Goal: Task Accomplishment & Management: Manage account settings

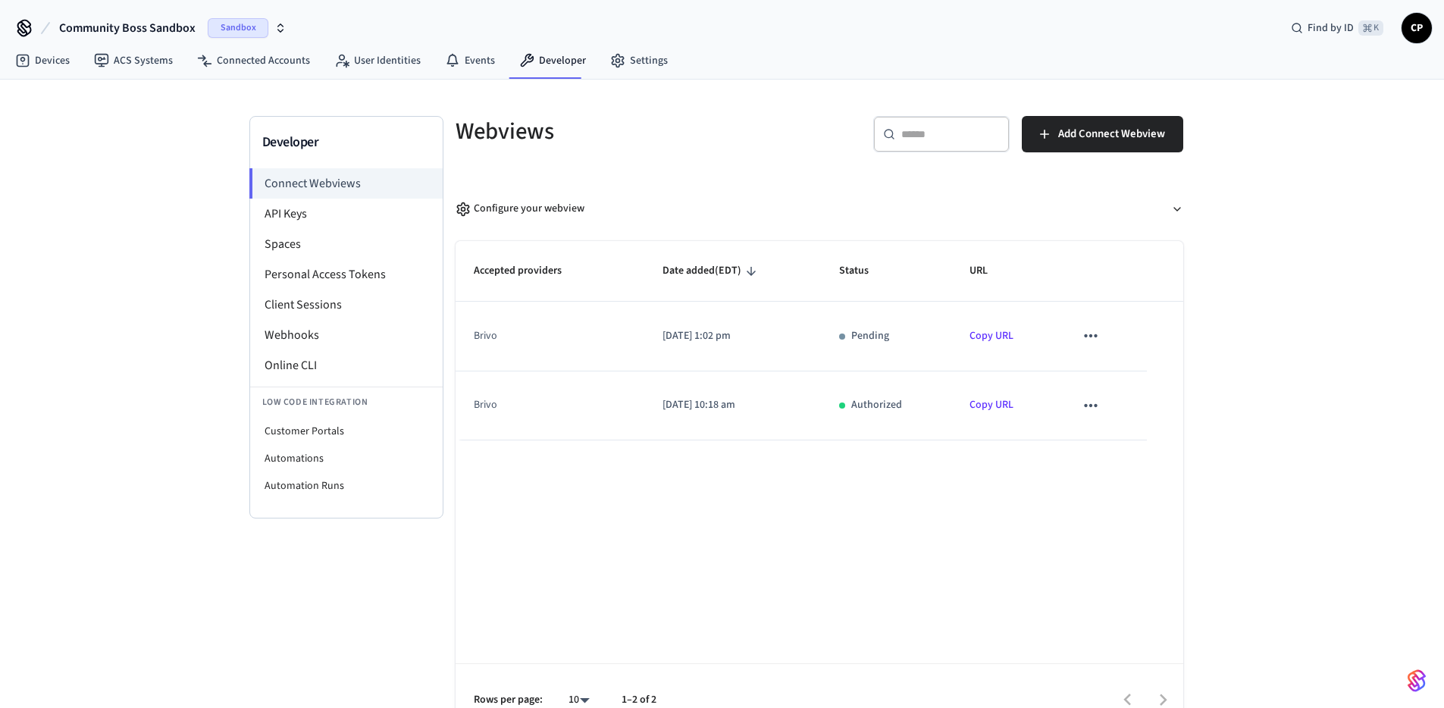
click at [829, 527] on div "Accepted providers Date added (EDT) Status URL brivo [DATE] 1:02 pm Pending Cop…" at bounding box center [819, 489] width 728 height 496
click at [1088, 404] on icon "sticky table" at bounding box center [1091, 406] width 20 height 20
click at [804, 593] on div at bounding box center [727, 354] width 1455 height 708
click at [258, 61] on link "Connected Accounts" at bounding box center [253, 60] width 137 height 27
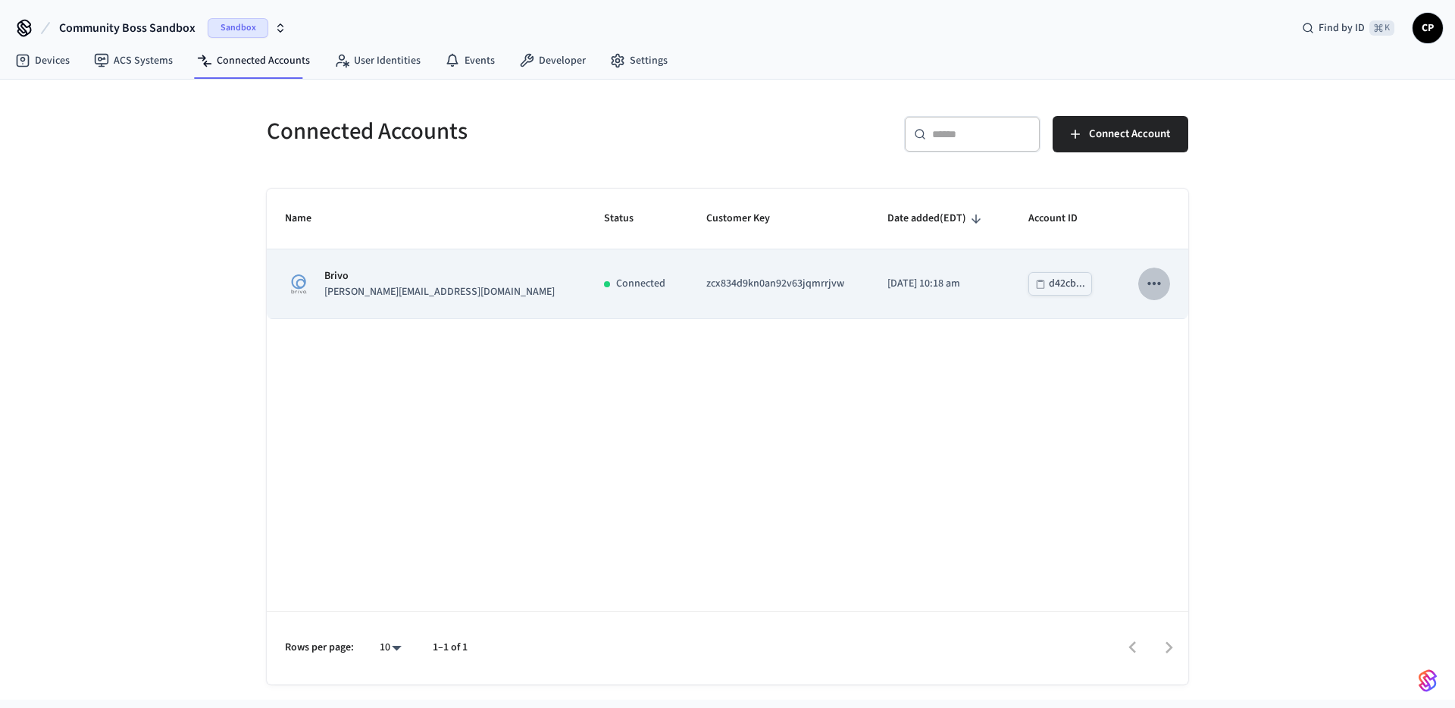
click at [1154, 287] on icon "sticky table" at bounding box center [1154, 284] width 20 height 20
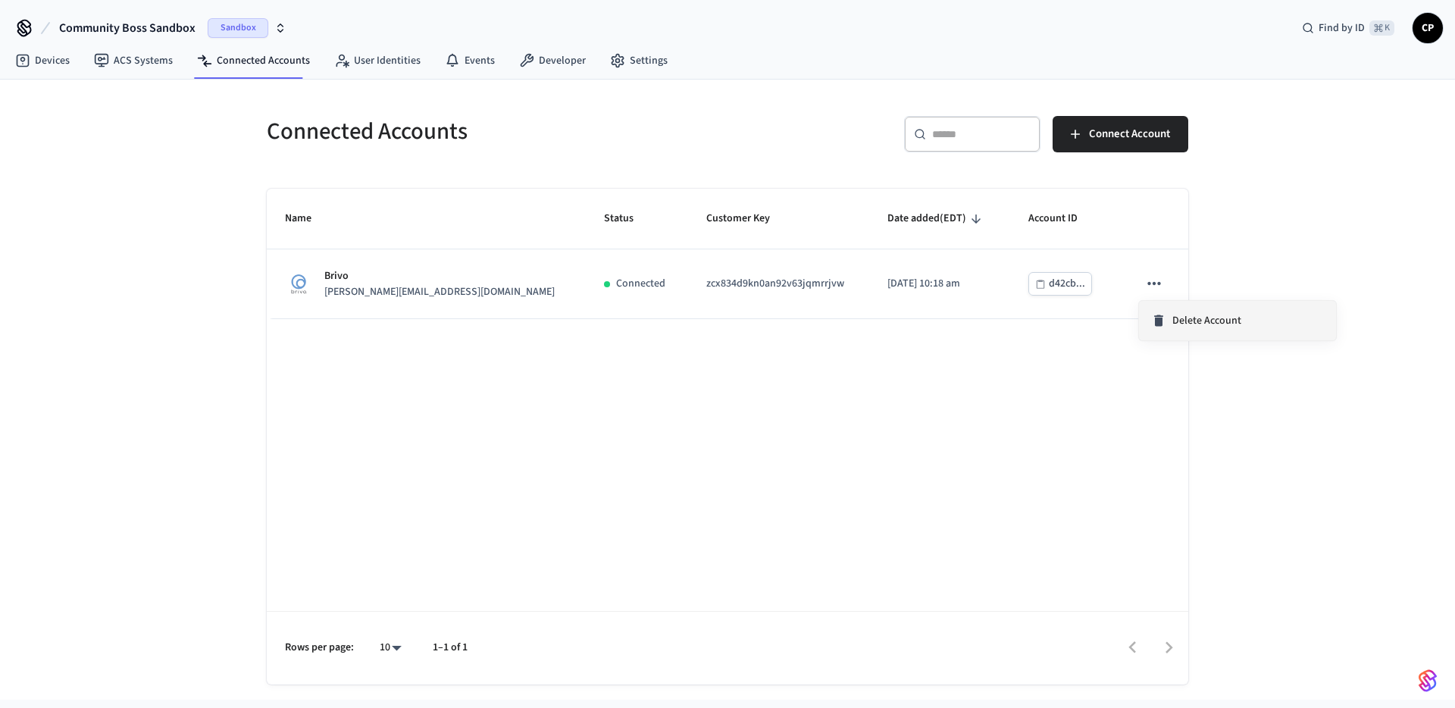
click at [1173, 323] on span "Delete Account" at bounding box center [1206, 320] width 69 height 15
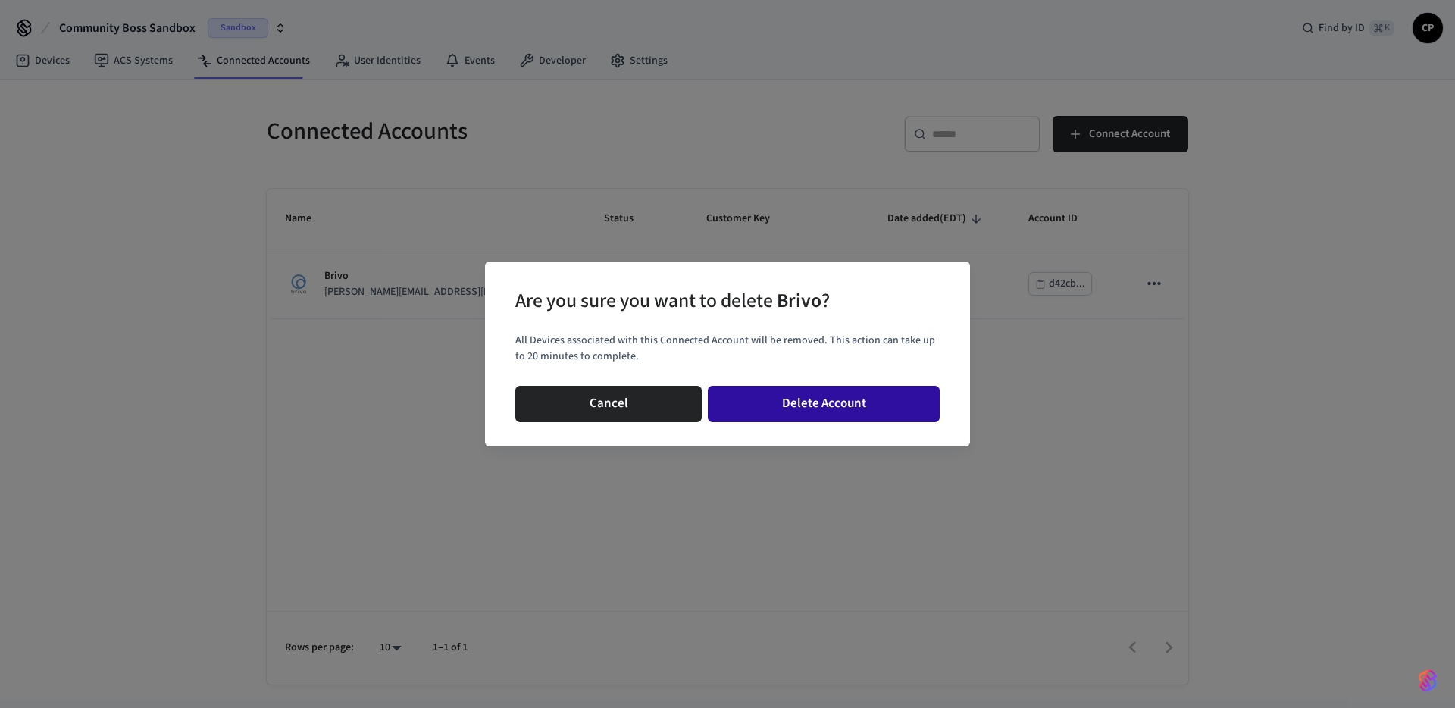
click at [822, 404] on button "Delete Account" at bounding box center [824, 404] width 232 height 36
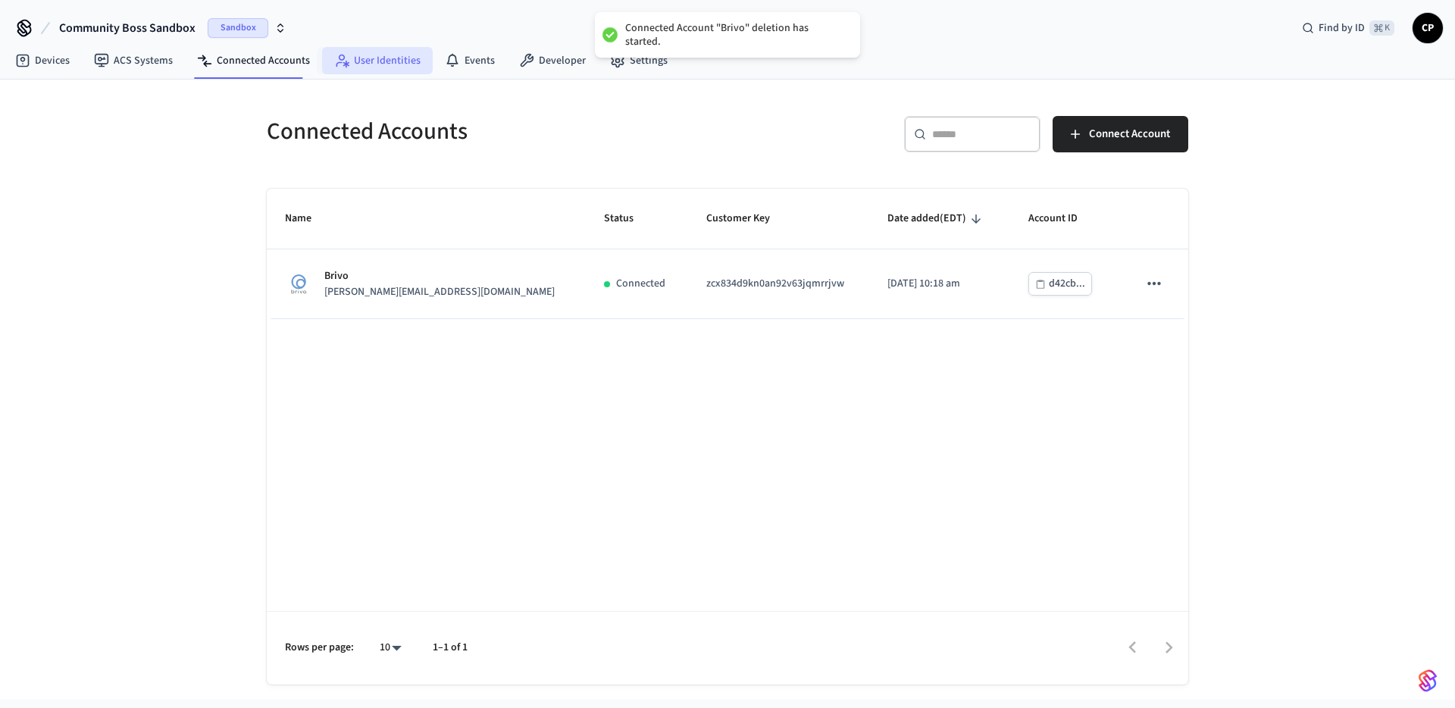
click at [389, 63] on link "User Identities" at bounding box center [377, 60] width 111 height 27
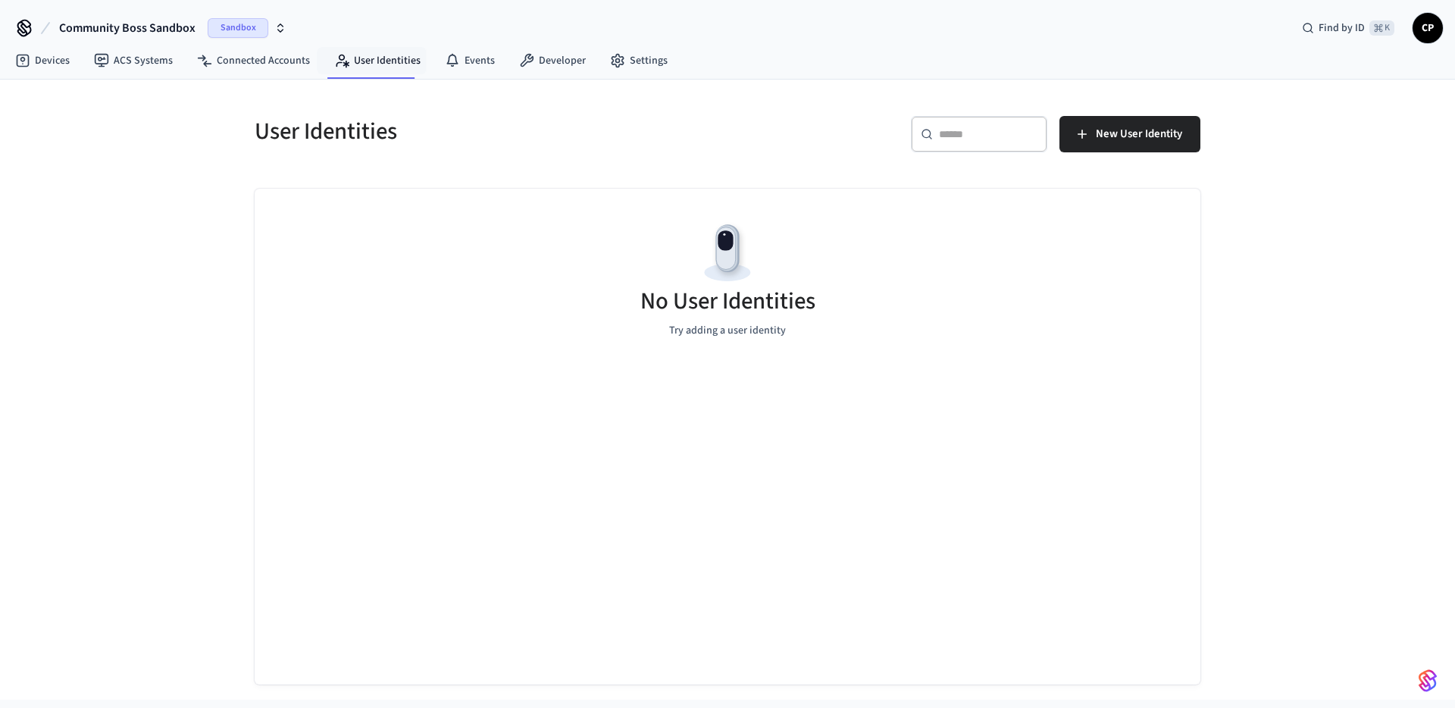
click at [474, 76] on nav "Devices ACS Systems Connected Accounts User Identities Events Developer Settings" at bounding box center [341, 61] width 677 height 35
click at [535, 64] on link "Developer" at bounding box center [552, 60] width 91 height 27
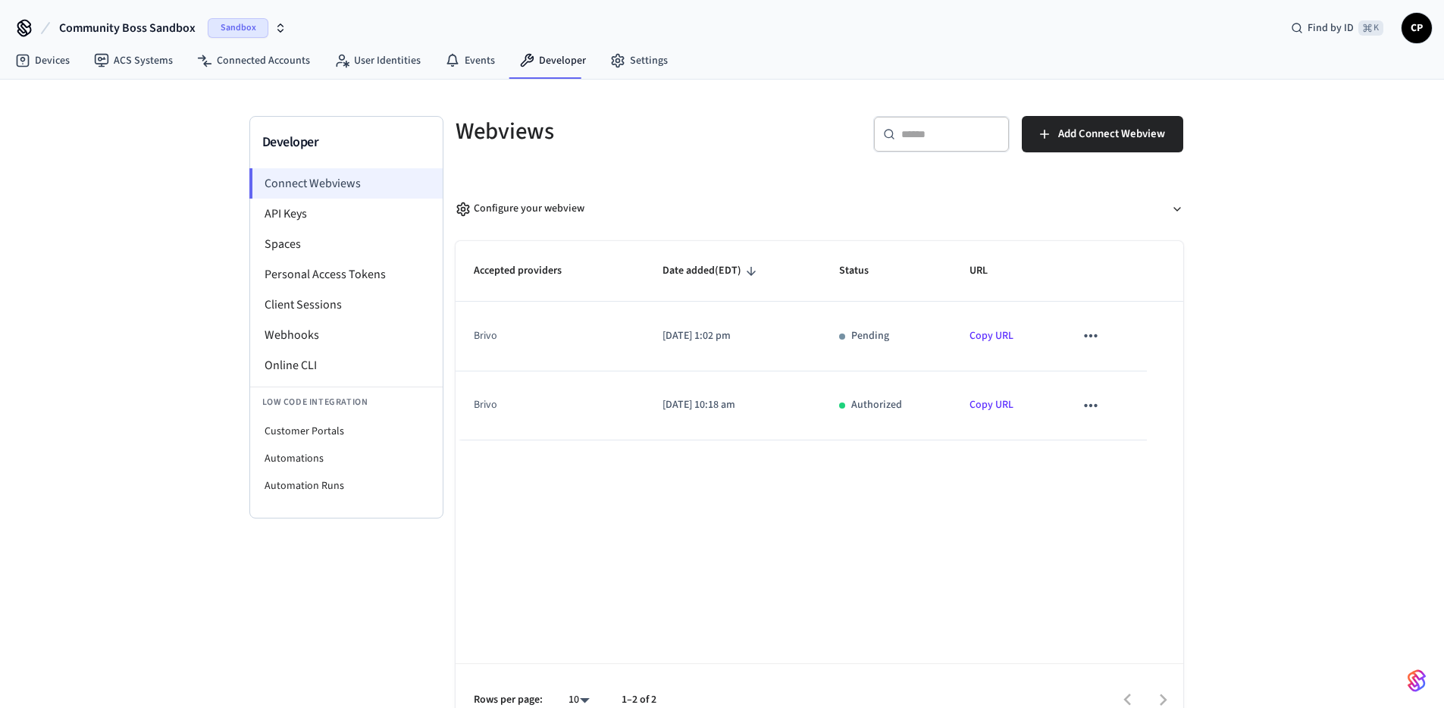
click at [307, 183] on li "Connect Webviews" at bounding box center [345, 183] width 193 height 30
click at [1099, 405] on icon "sticky table" at bounding box center [1091, 406] width 20 height 20
drag, startPoint x: 1119, startPoint y: 455, endPoint x: 1114, endPoint y: 440, distance: 15.8
click at [1119, 455] on li "Delete" at bounding box center [1122, 454] width 69 height 40
click at [1093, 336] on icon "sticky table" at bounding box center [1091, 336] width 20 height 20
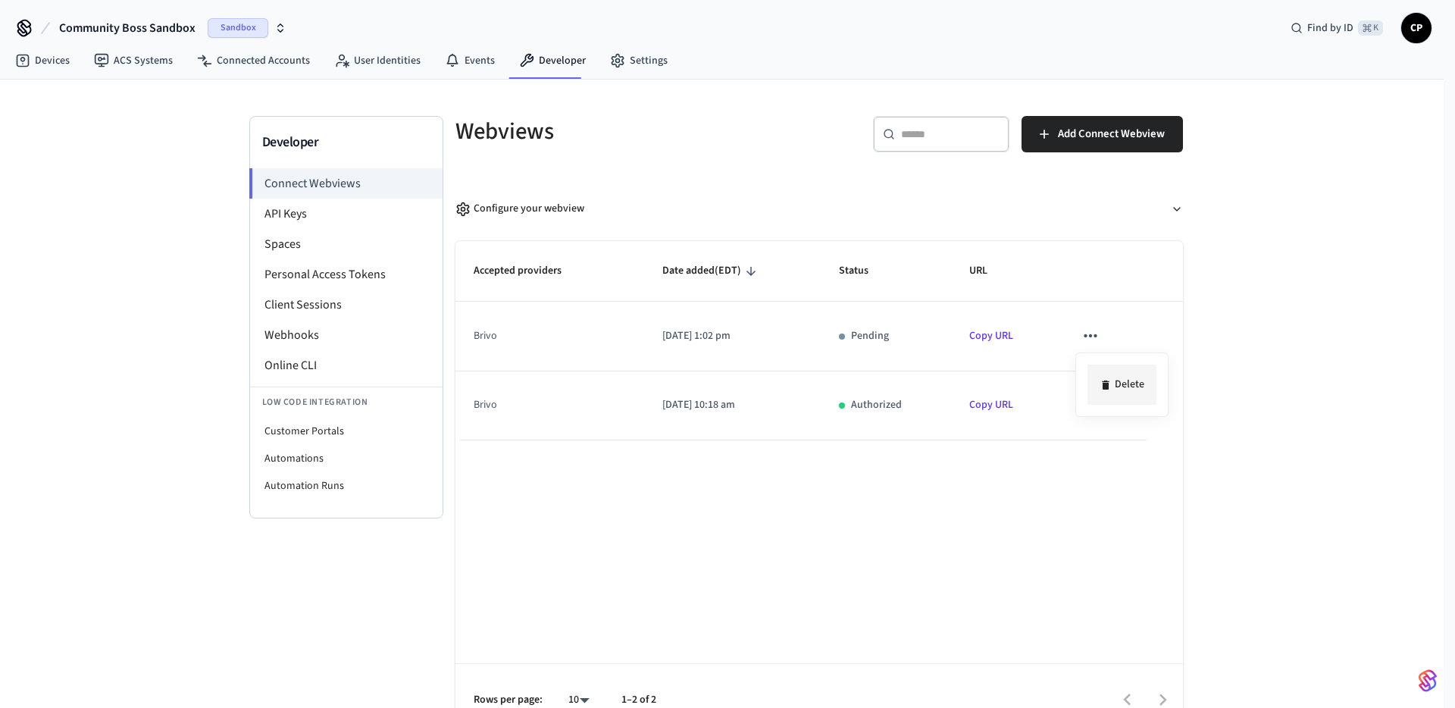
click at [1119, 380] on li "Delete" at bounding box center [1122, 385] width 69 height 40
click at [1290, 463] on div "Developer Connect Webviews API Keys Spaces Personal Access Tokens Client Sessio…" at bounding box center [722, 408] width 1444 height 657
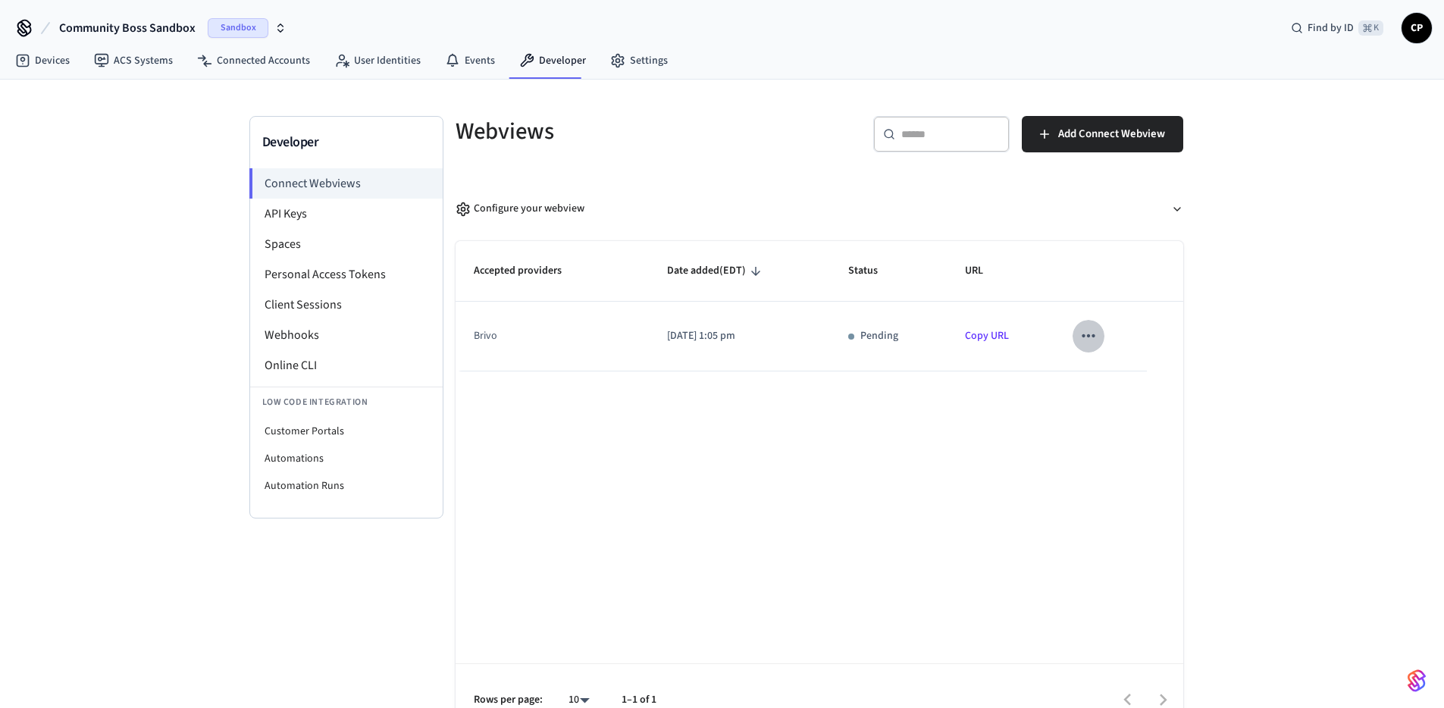
click at [1087, 336] on icon "sticky table" at bounding box center [1088, 335] width 13 height 3
click at [1122, 385] on li "Delete" at bounding box center [1119, 385] width 69 height 40
click at [1285, 436] on div "Developer Connect Webviews API Keys Spaces Personal Access Tokens Client Sessio…" at bounding box center [722, 408] width 1444 height 657
click at [1089, 331] on icon "sticky table" at bounding box center [1088, 336] width 20 height 20
click at [1111, 385] on li "Delete" at bounding box center [1119, 385] width 69 height 40
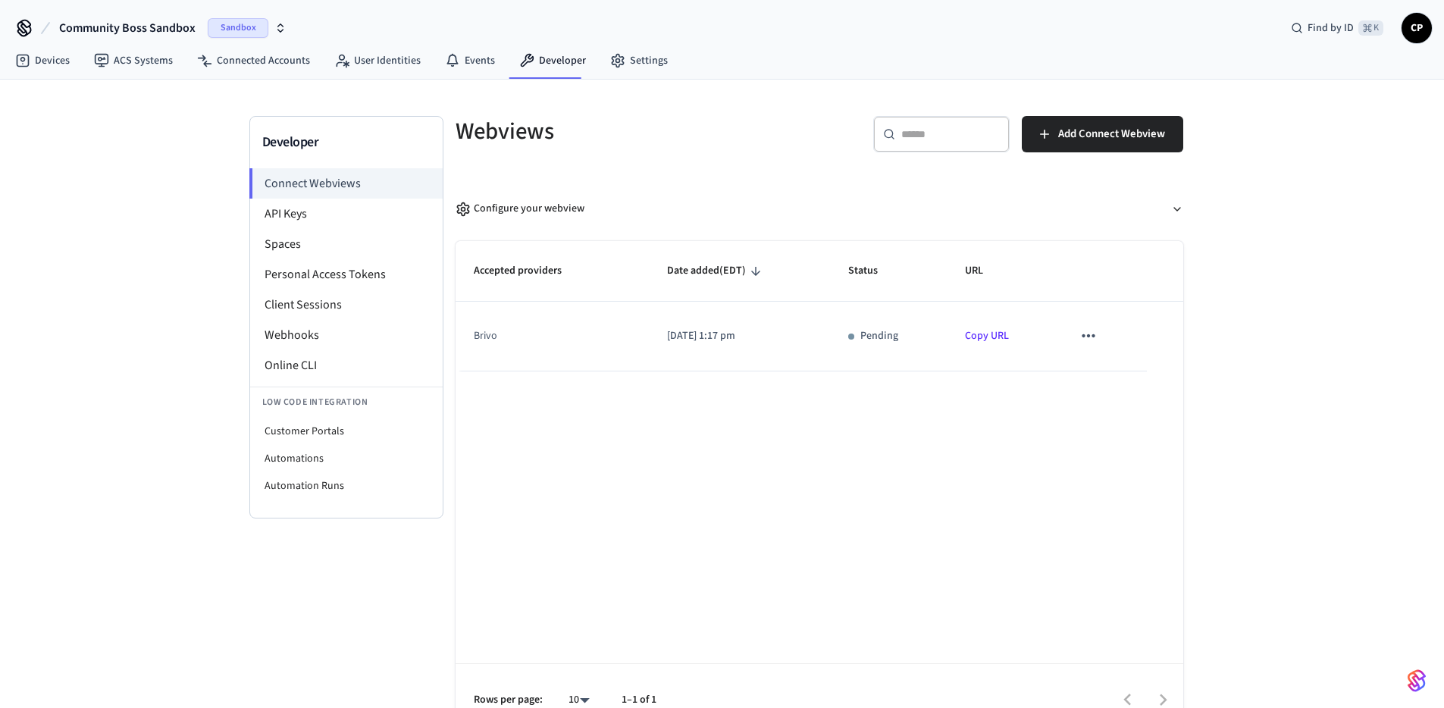
click at [1088, 329] on icon "sticky table" at bounding box center [1088, 336] width 20 height 20
click at [1111, 390] on li "Delete" at bounding box center [1119, 385] width 69 height 40
click at [1112, 526] on div "Accepted providers Date added (EDT) Status URL brivo 2025/09/29 at 1:17 pm Pend…" at bounding box center [819, 489] width 728 height 496
click at [1091, 335] on icon "sticky table" at bounding box center [1088, 336] width 20 height 20
click at [1115, 383] on li "Delete" at bounding box center [1119, 385] width 69 height 40
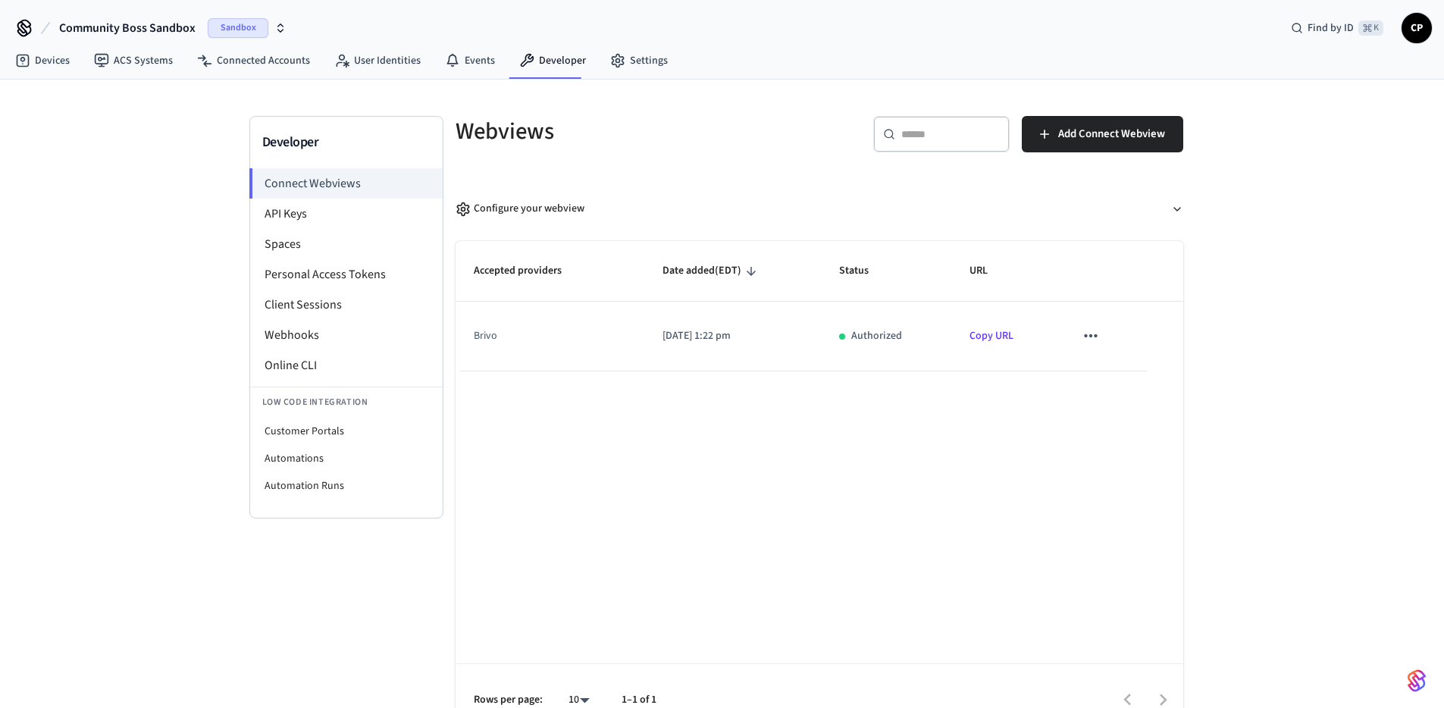
click at [1090, 336] on icon "sticky table" at bounding box center [1091, 335] width 13 height 3
click at [1141, 390] on li "Delete" at bounding box center [1121, 385] width 69 height 40
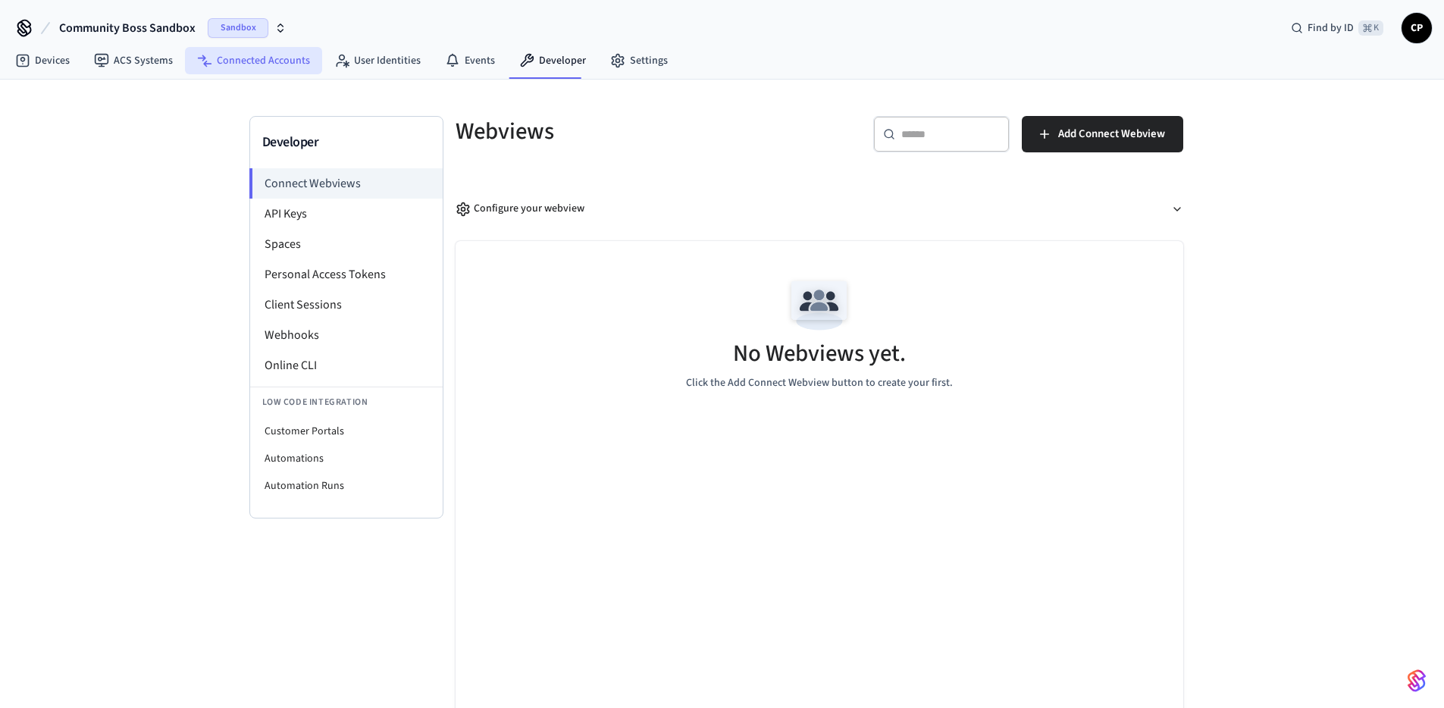
click at [286, 67] on link "Connected Accounts" at bounding box center [253, 60] width 137 height 27
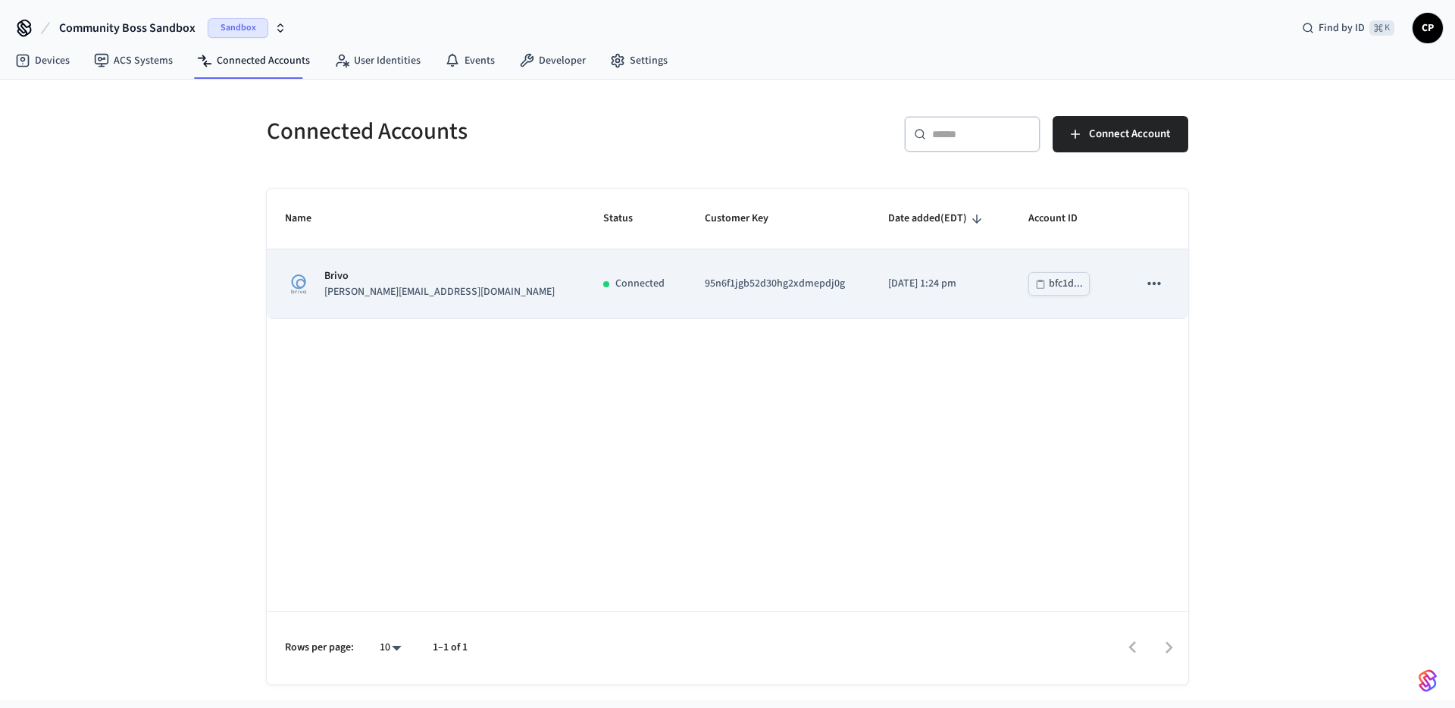
click at [1153, 285] on icon "sticky table" at bounding box center [1153, 283] width 13 height 3
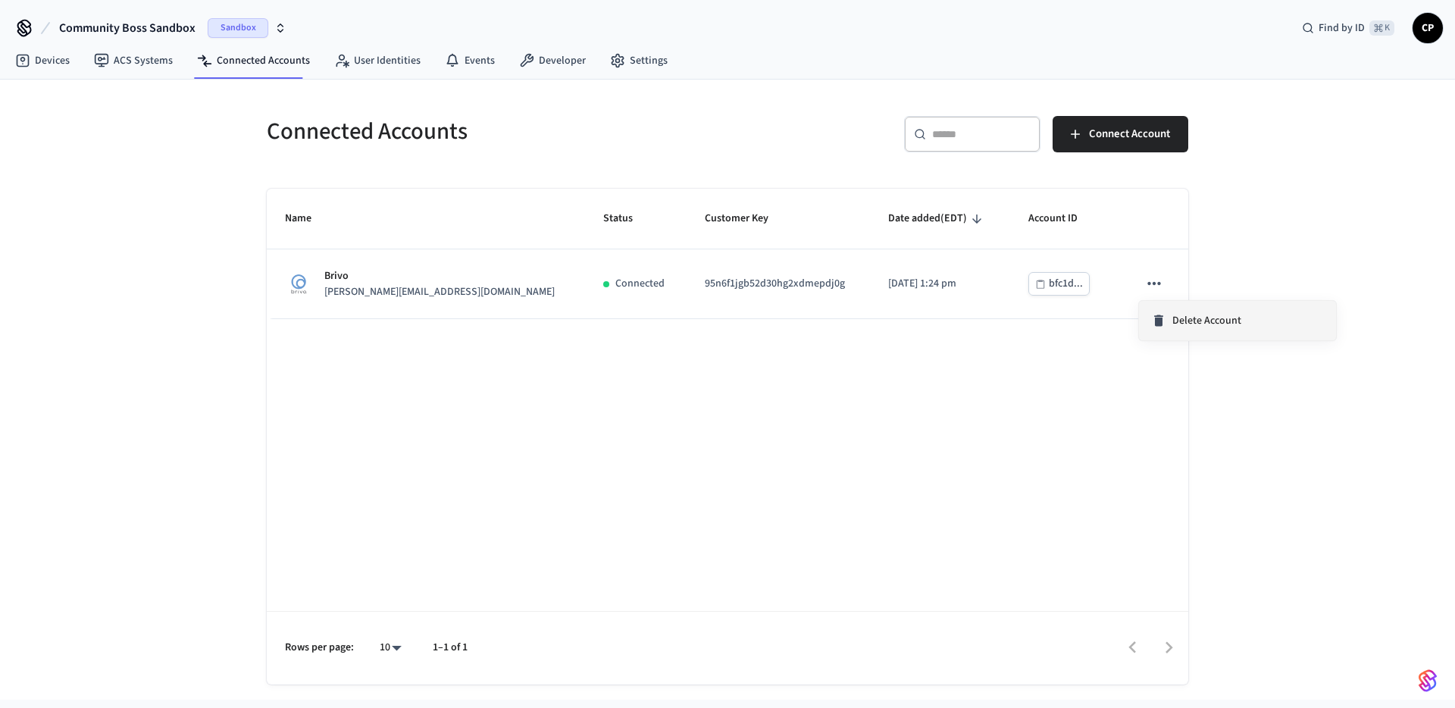
click at [1188, 320] on span "Delete Account" at bounding box center [1206, 320] width 69 height 15
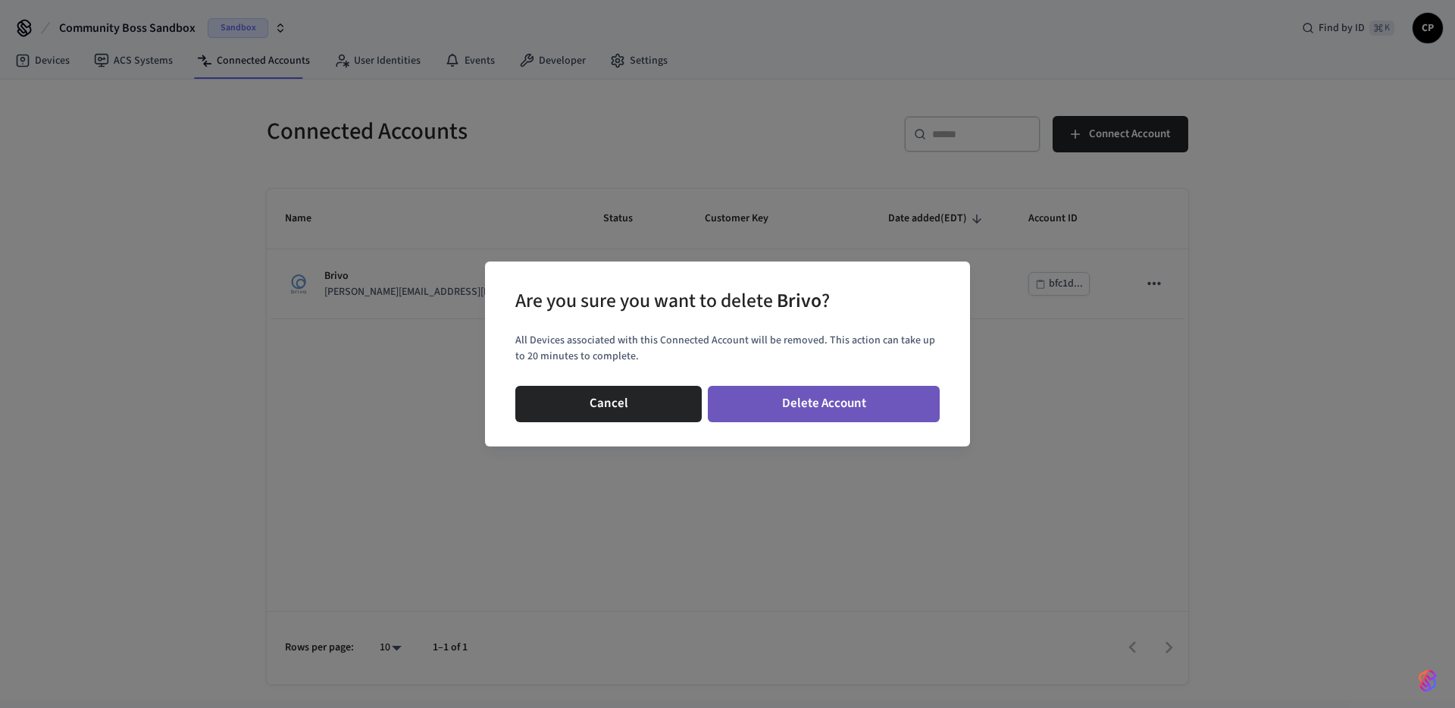
click at [819, 408] on button "Delete Account" at bounding box center [824, 404] width 232 height 36
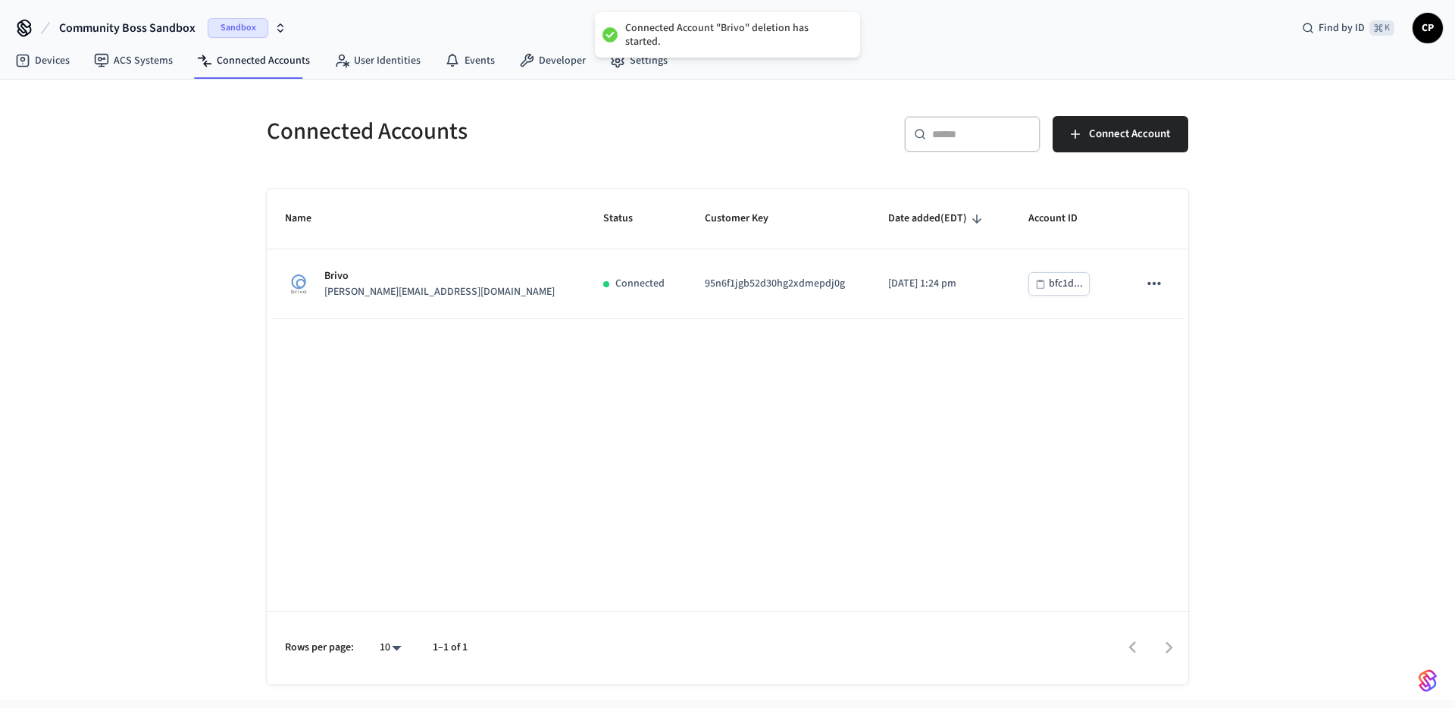
click at [831, 426] on div "Name Status Customer Key Date added (EDT) Account ID Brivo [PERSON_NAME][EMAIL_…" at bounding box center [728, 437] width 922 height 496
click at [540, 57] on link "Developer" at bounding box center [552, 60] width 91 height 27
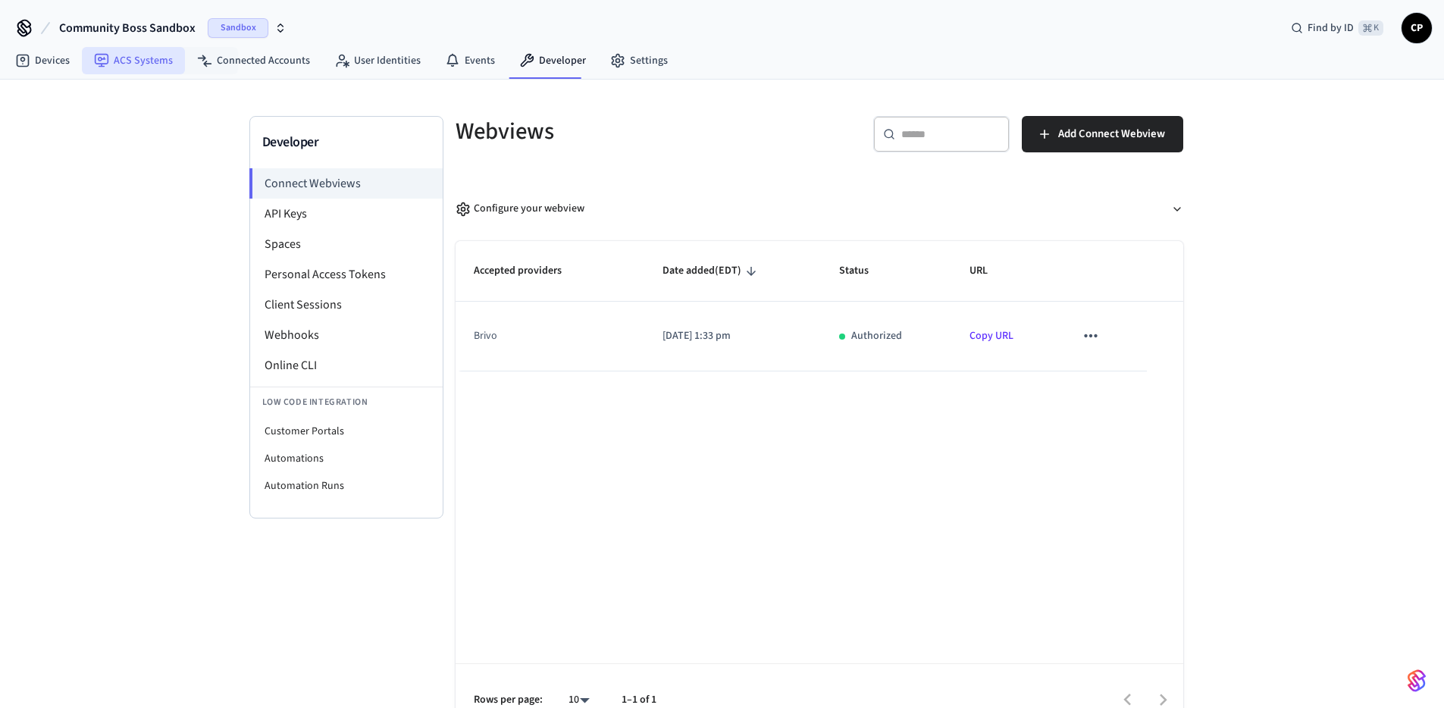
click at [173, 68] on link "ACS Systems" at bounding box center [133, 60] width 103 height 27
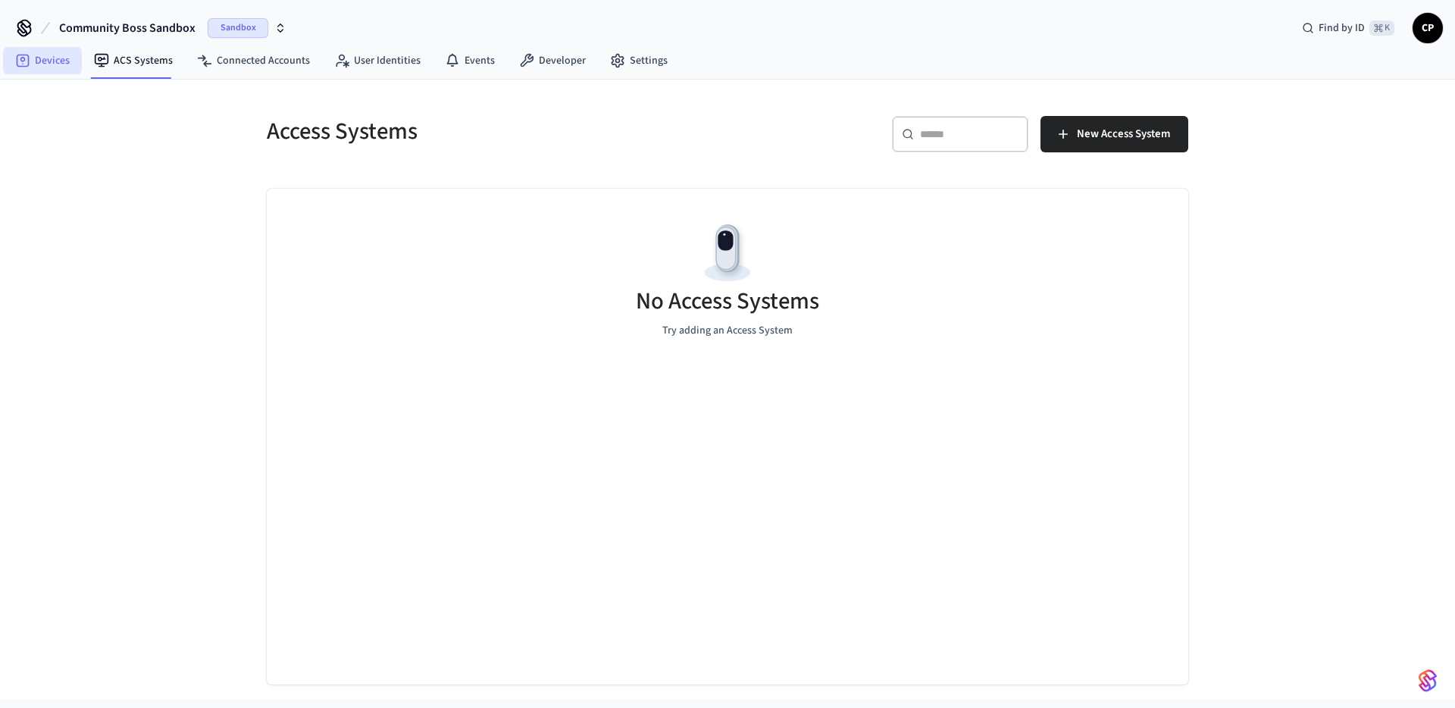
click at [63, 64] on link "Devices" at bounding box center [42, 60] width 79 height 27
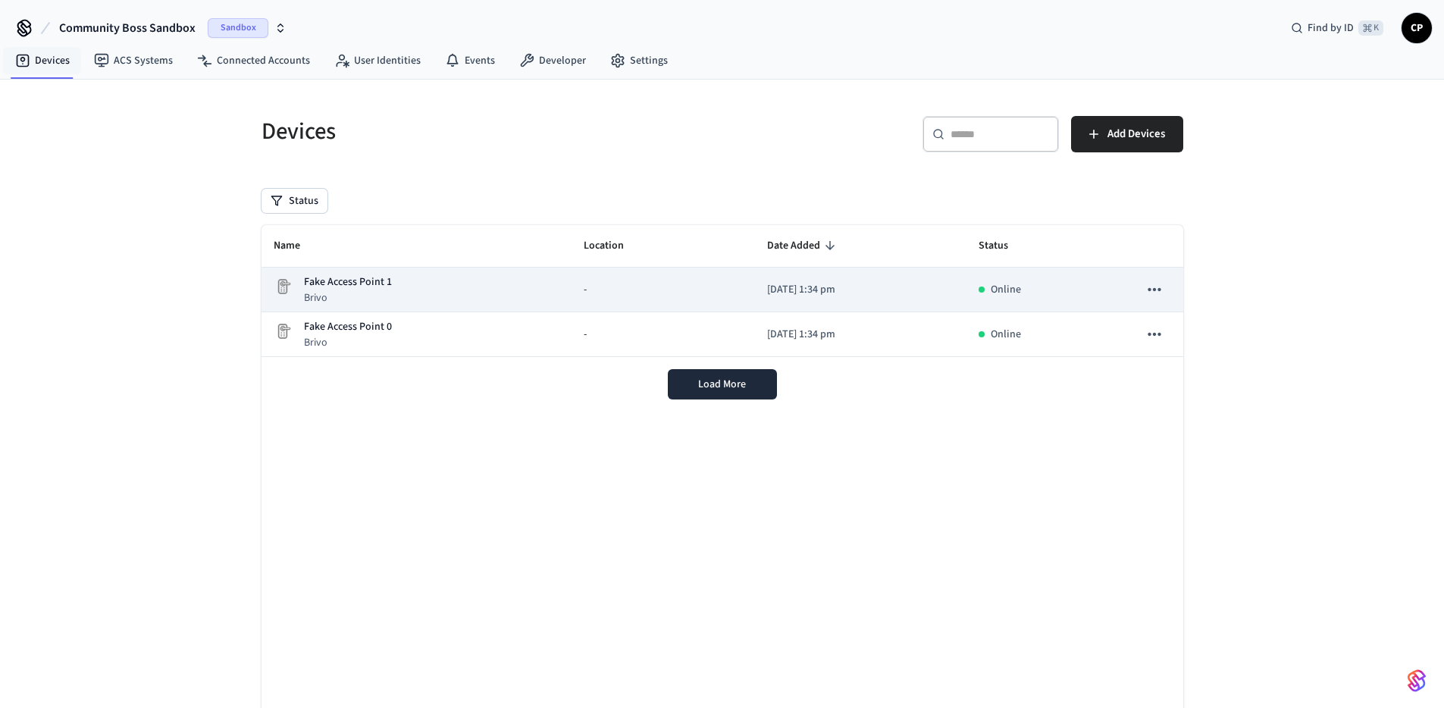
click at [340, 286] on p "Fake Access Point 1" at bounding box center [348, 282] width 88 height 16
